Goal: Task Accomplishment & Management: Complete application form

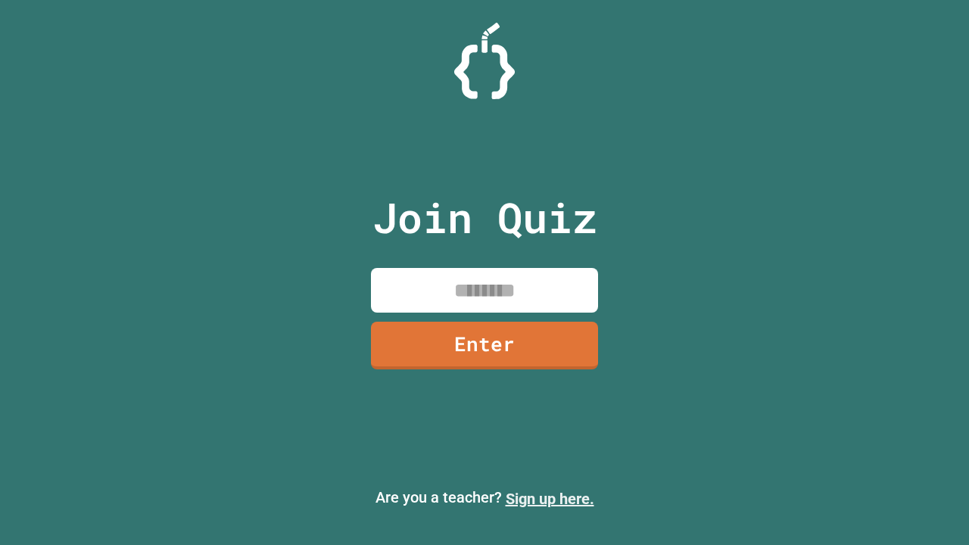
click at [550, 499] on link "Sign up here." at bounding box center [550, 499] width 89 height 18
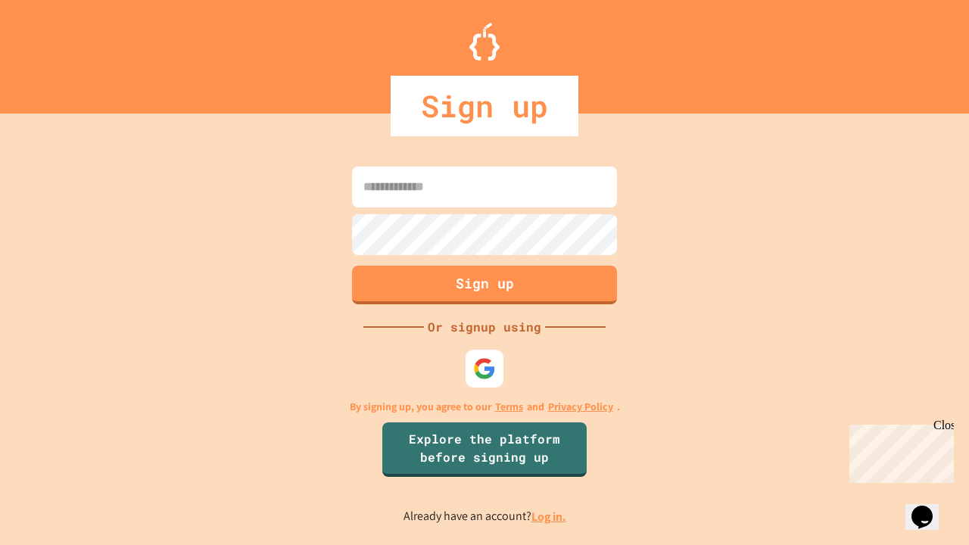
click at [550, 516] on link "Log in." at bounding box center [549, 517] width 35 height 16
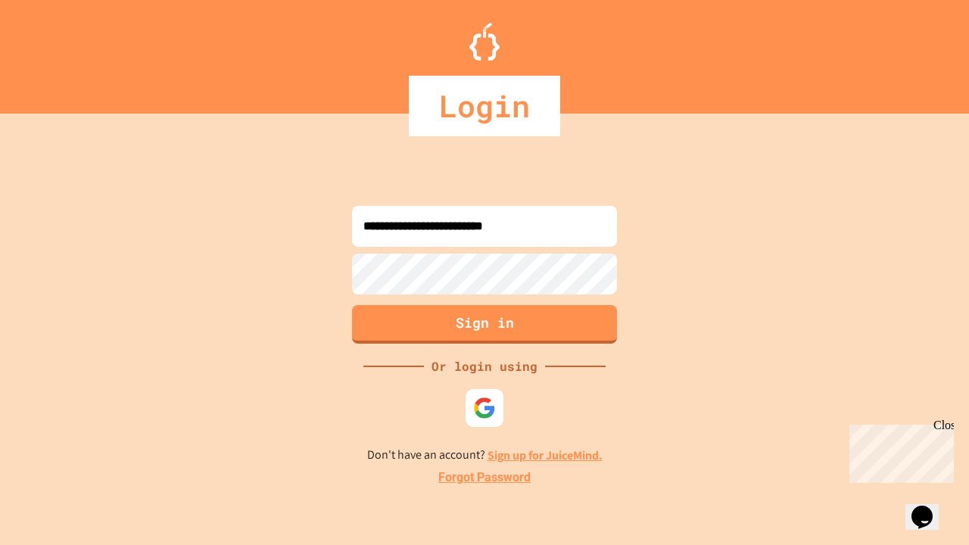
type input "**********"
